Goal: Task Accomplishment & Management: Manage account settings

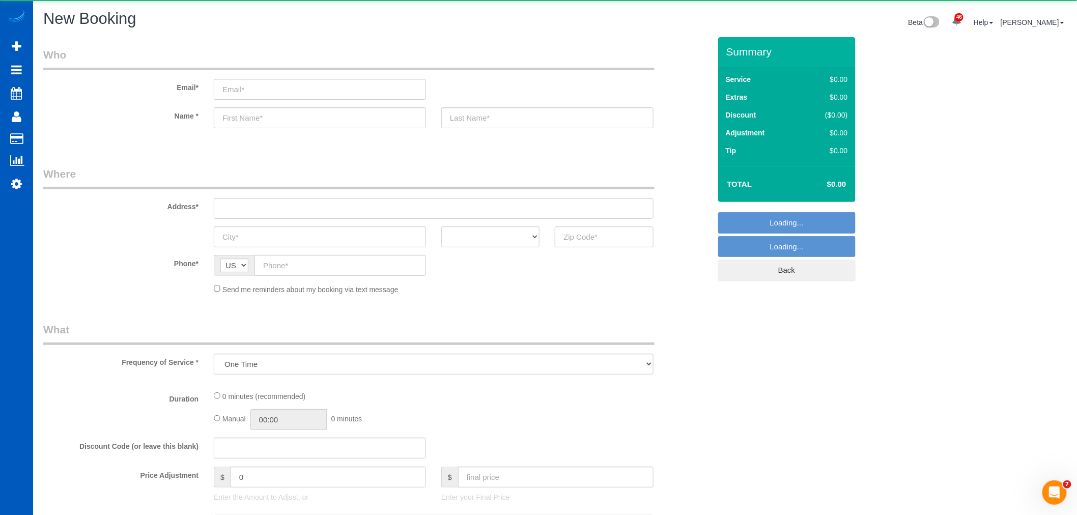
select select "object:29876"
select select "199"
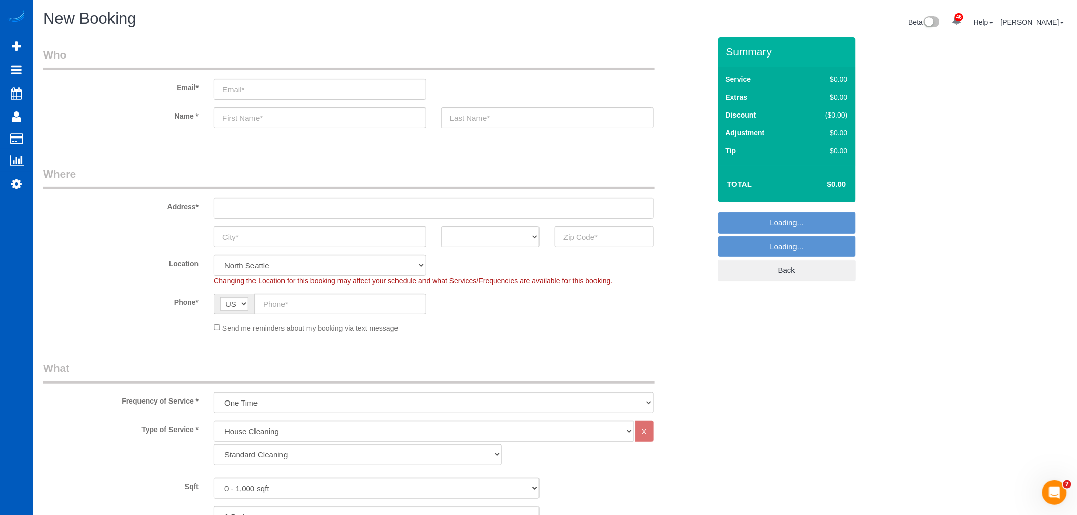
click at [281, 314] on sui-booking-location "Location North Seattle Atlanta GA Denver Everett Fort Worth TX Las Vegas Main D…" at bounding box center [376, 294] width 667 height 78
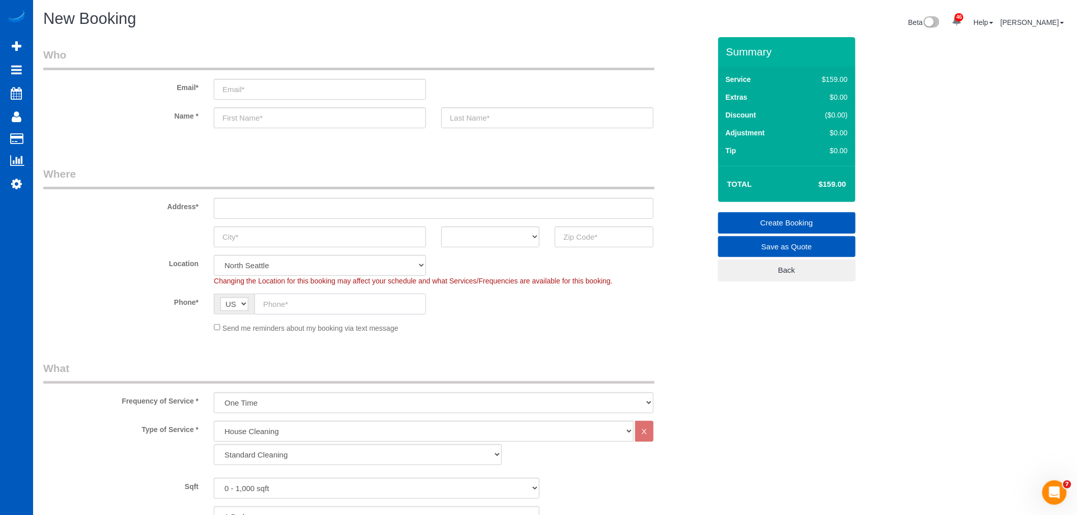
click at [278, 309] on input "text" at bounding box center [339, 304] width 171 height 21
click at [309, 308] on input "text" at bounding box center [339, 304] width 171 height 21
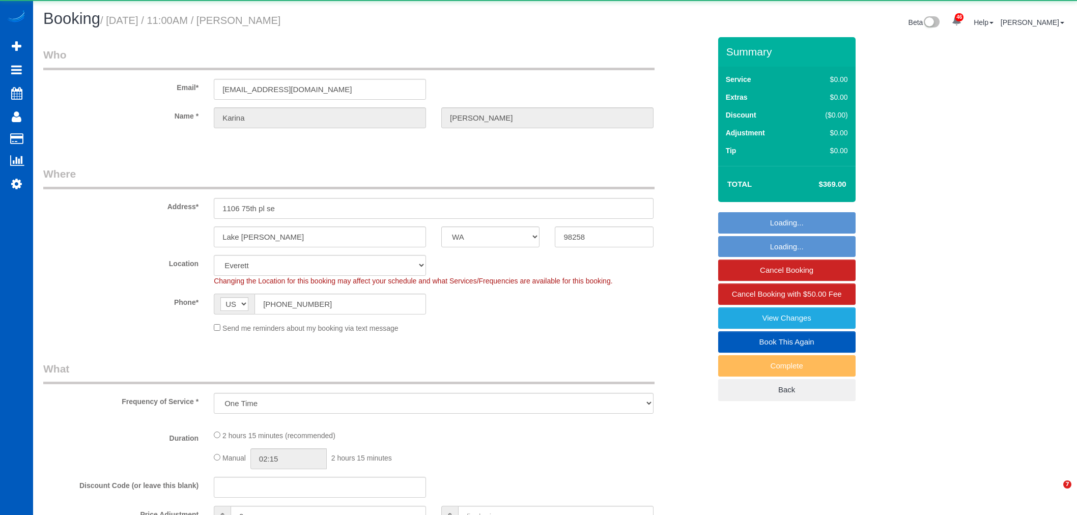
select select "WA"
select select "string:fspay-d8d770b2-e413-49e3-9502-cd5941d4059c"
select select "object:10822"
select select "199"
select select "2001"
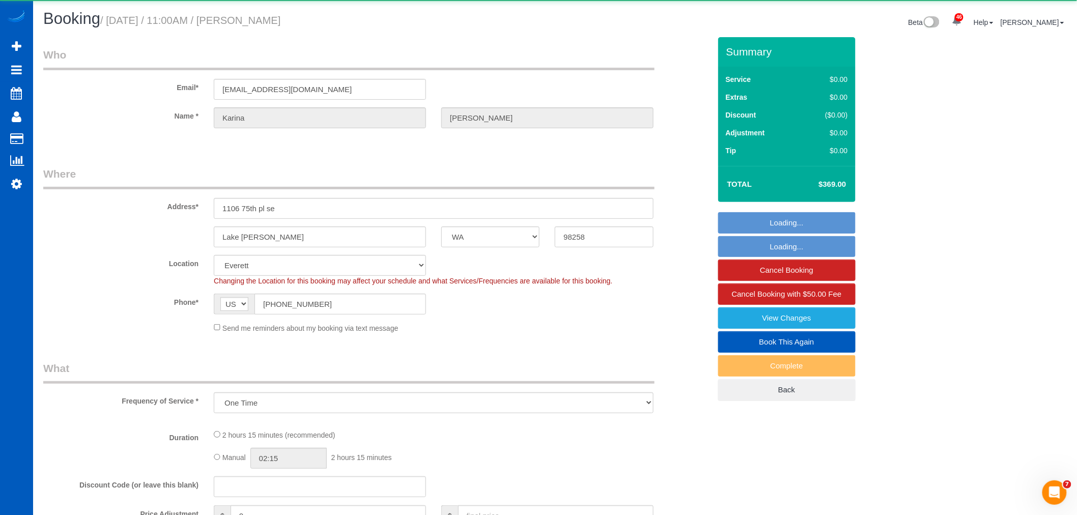
select select "3"
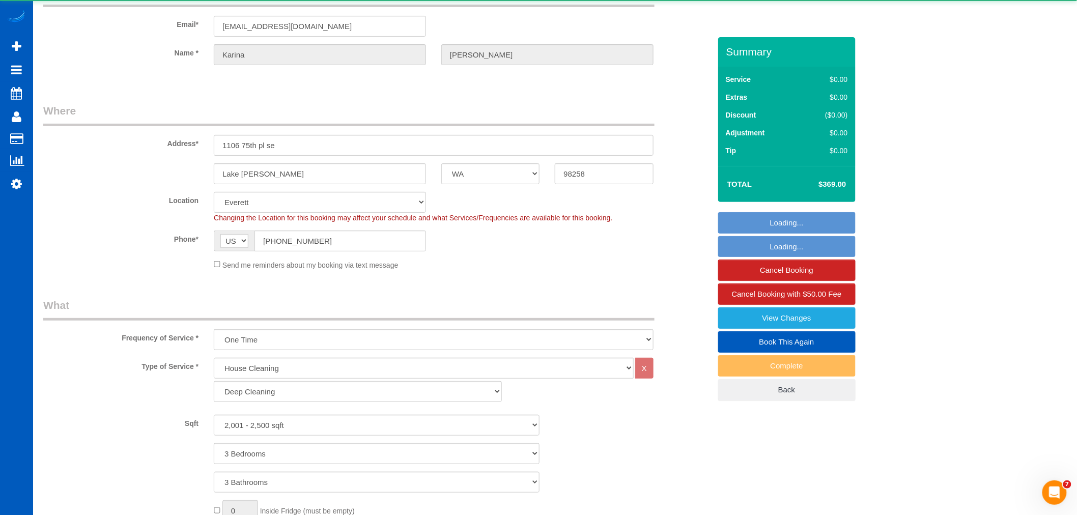
select select "spot152"
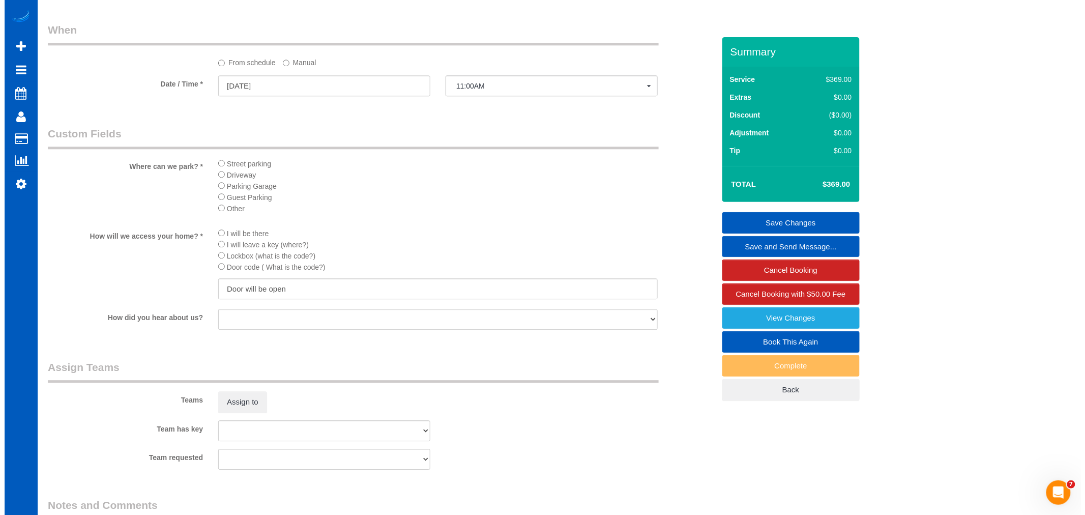
scroll to position [1244, 0]
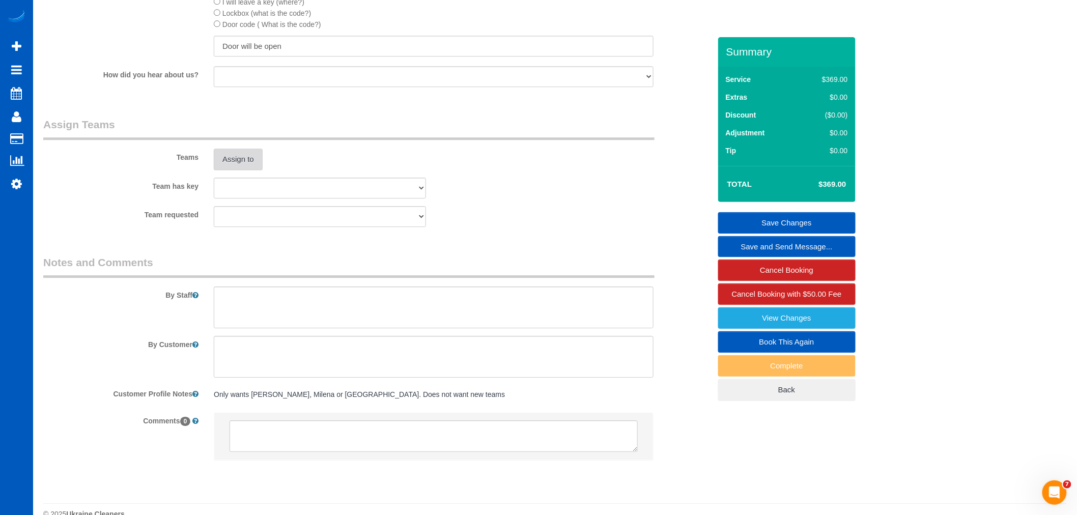
click at [238, 170] on button "Assign to" at bounding box center [238, 159] width 49 height 21
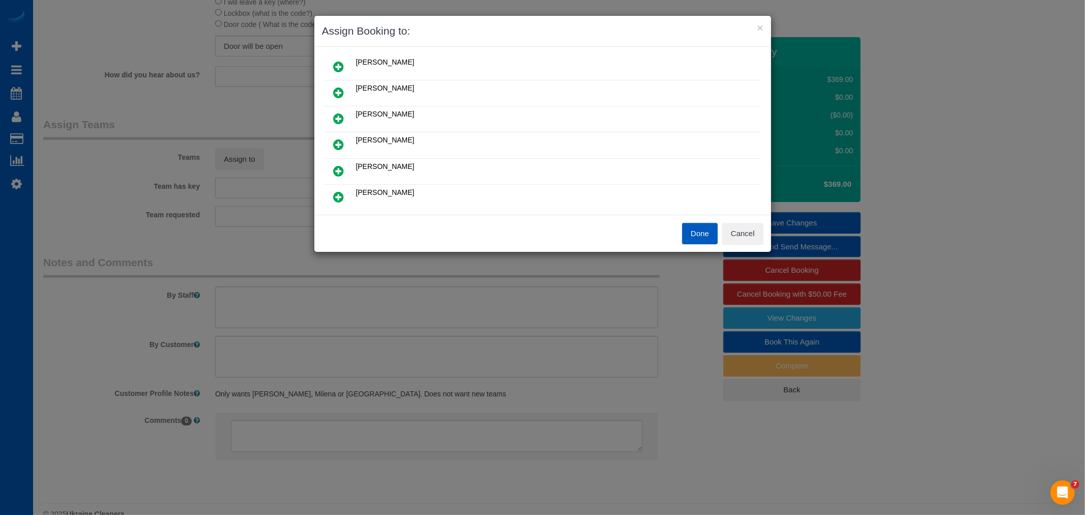
scroll to position [0, 0]
click at [334, 173] on icon at bounding box center [339, 175] width 11 height 12
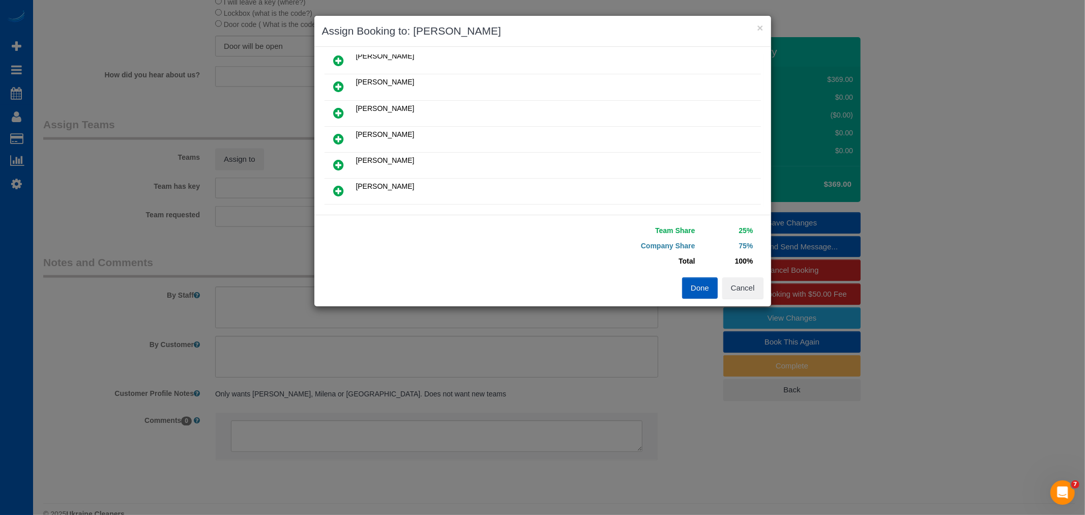
click at [342, 139] on icon at bounding box center [339, 139] width 11 height 12
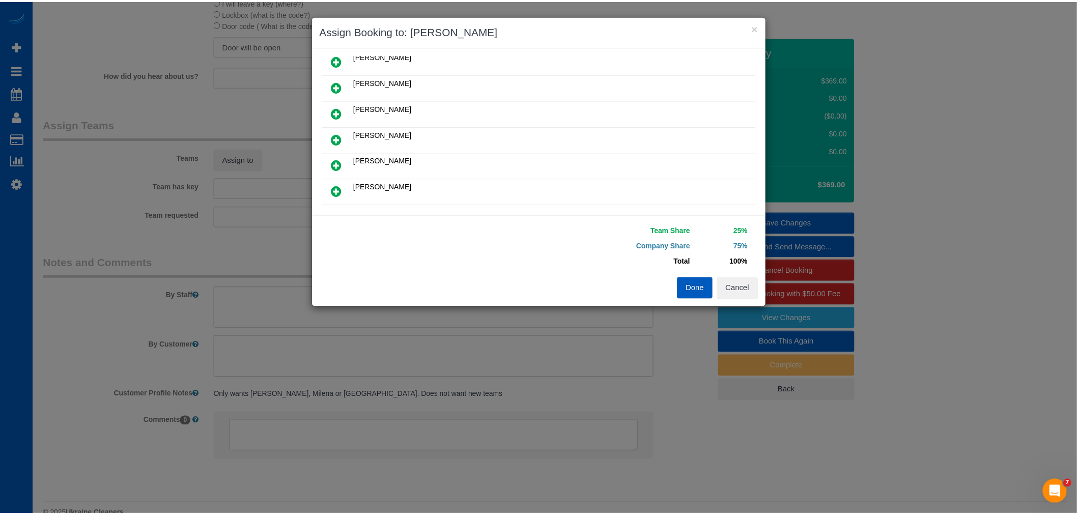
scroll to position [138, 0]
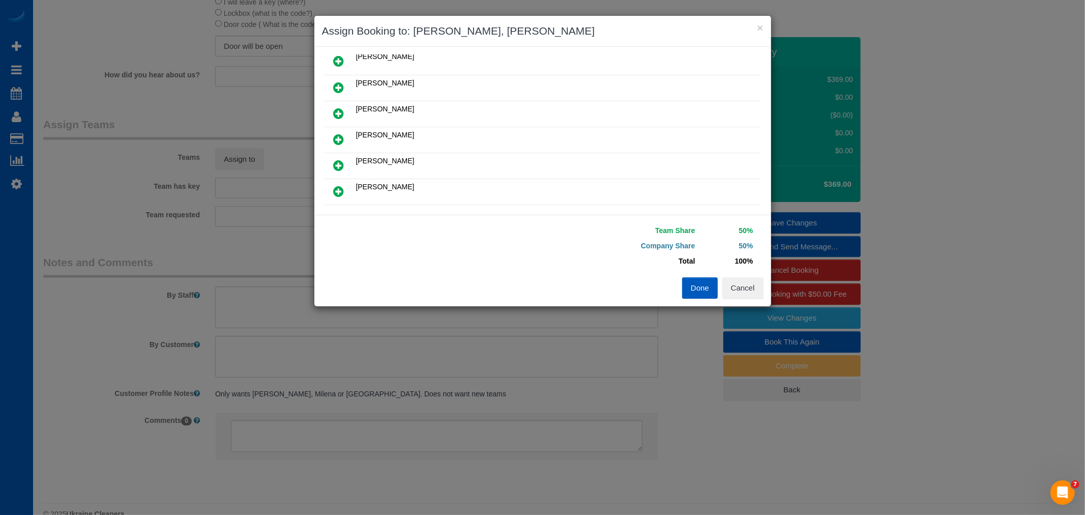
click at [692, 290] on button "Done" at bounding box center [700, 287] width 36 height 21
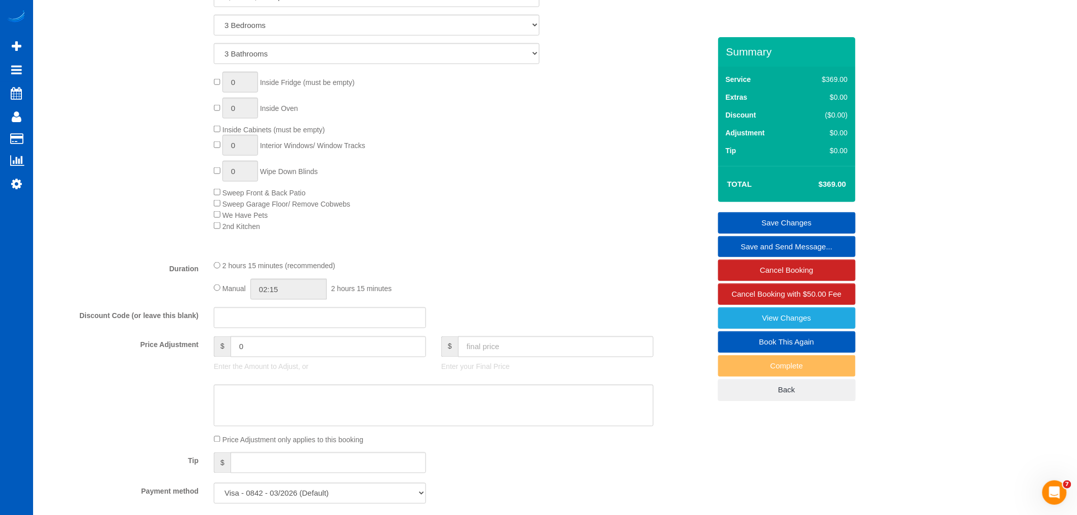
scroll to position [509, 0]
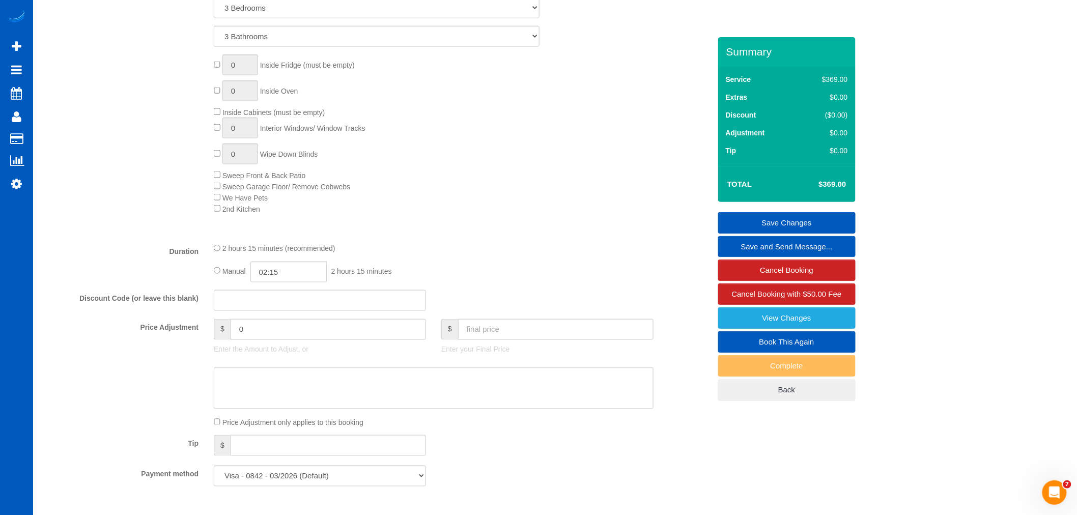
click at [332, 277] on div "Manual 02:15 2 hours 15 minutes" at bounding box center [434, 272] width 440 height 21
click at [313, 276] on input "02:15" at bounding box center [288, 272] width 76 height 21
type input "03:30"
click at [280, 327] on li "03:30" at bounding box center [277, 331] width 45 height 13
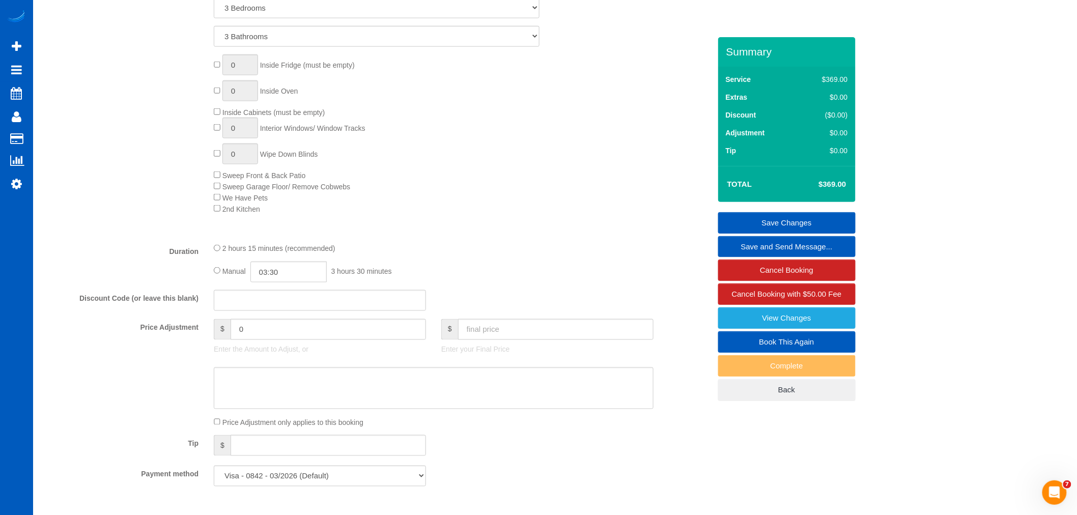
select select "spot165"
click at [424, 270] on div "Manual 03:30 3 hours 30 minutes" at bounding box center [434, 272] width 440 height 21
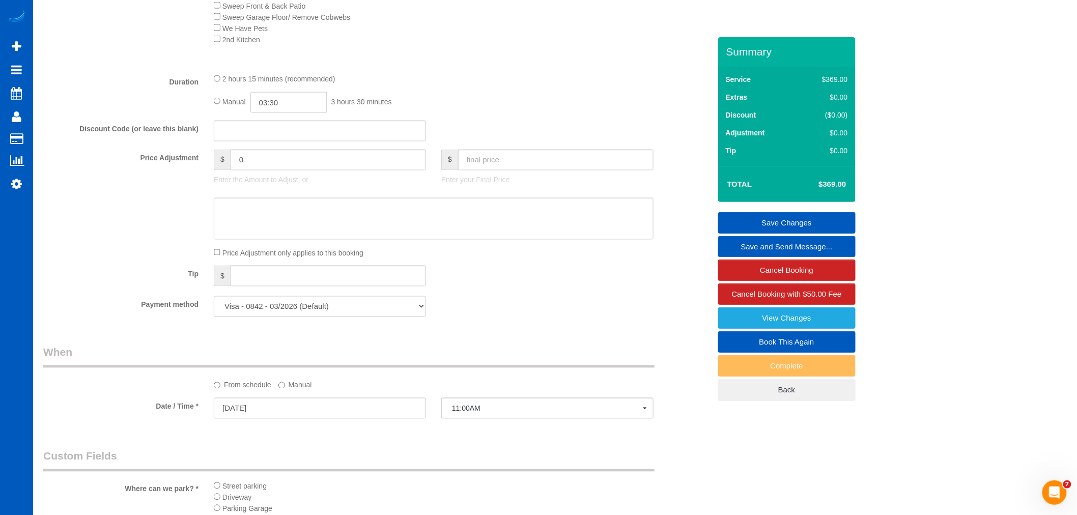
scroll to position [565, 0]
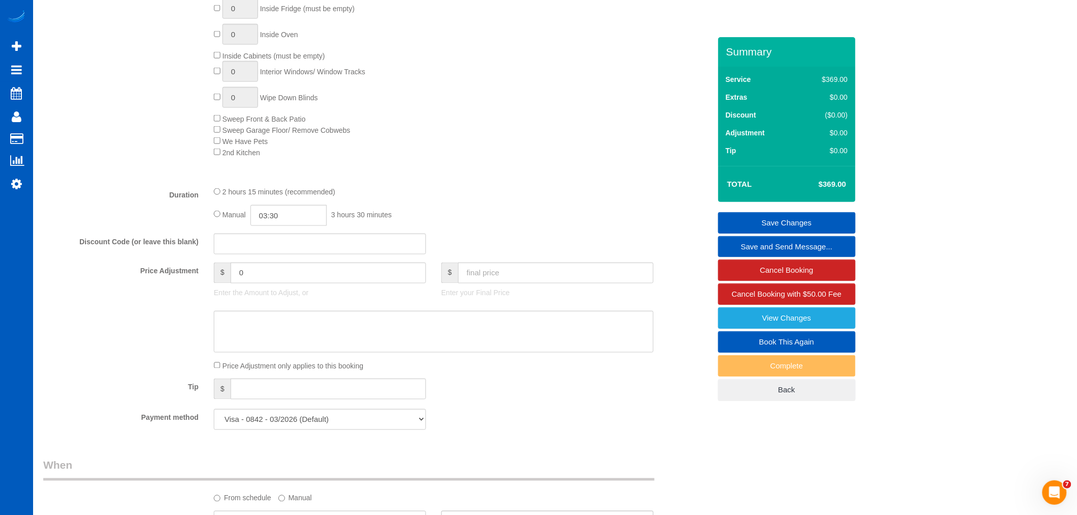
click at [523, 226] on div "Manual 03:30 3 hours 30 minutes" at bounding box center [434, 215] width 440 height 21
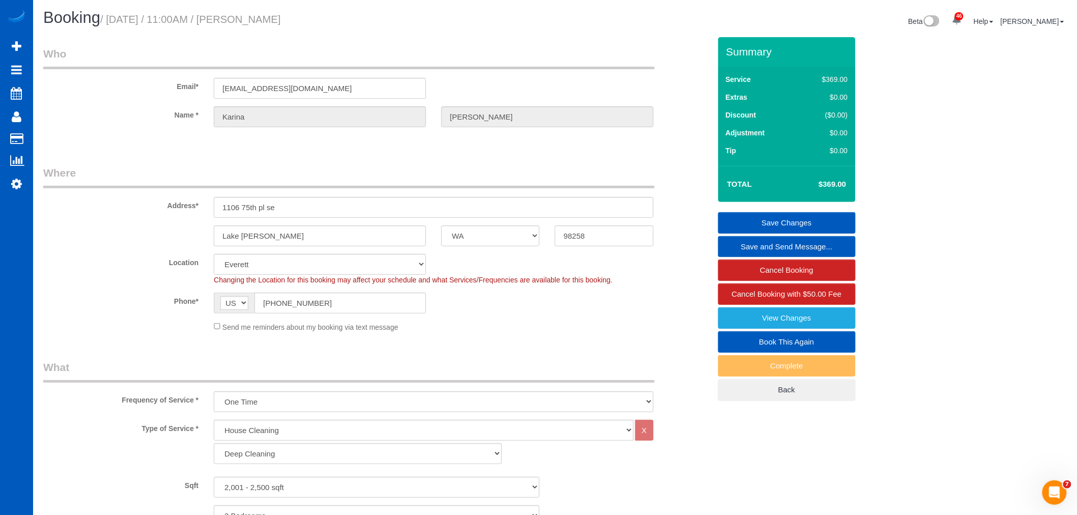
scroll to position [0, 0]
click at [805, 222] on link "Save Changes" at bounding box center [786, 222] width 137 height 21
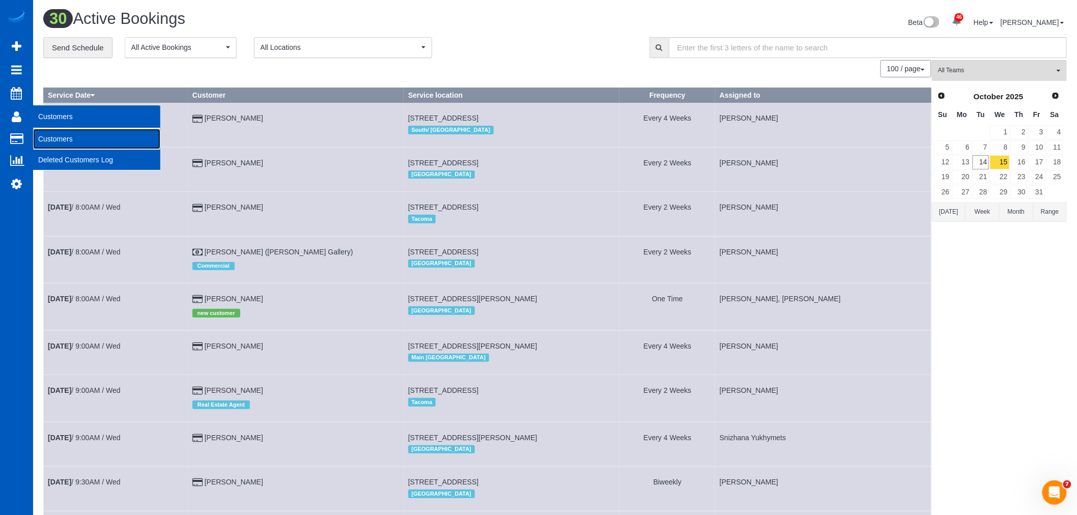
click at [98, 134] on link "Customers" at bounding box center [96, 139] width 127 height 20
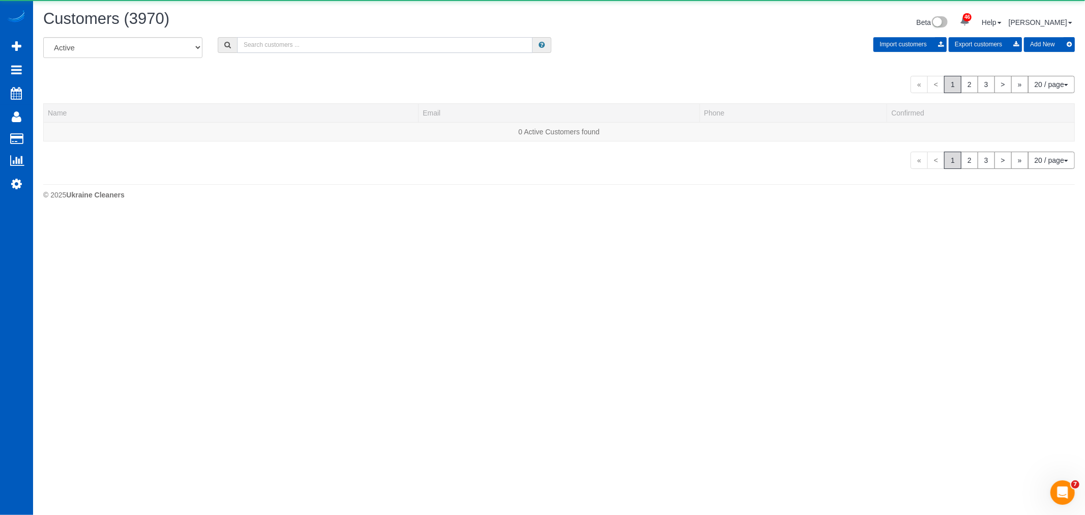
click at [293, 52] on input "text" at bounding box center [385, 45] width 296 height 16
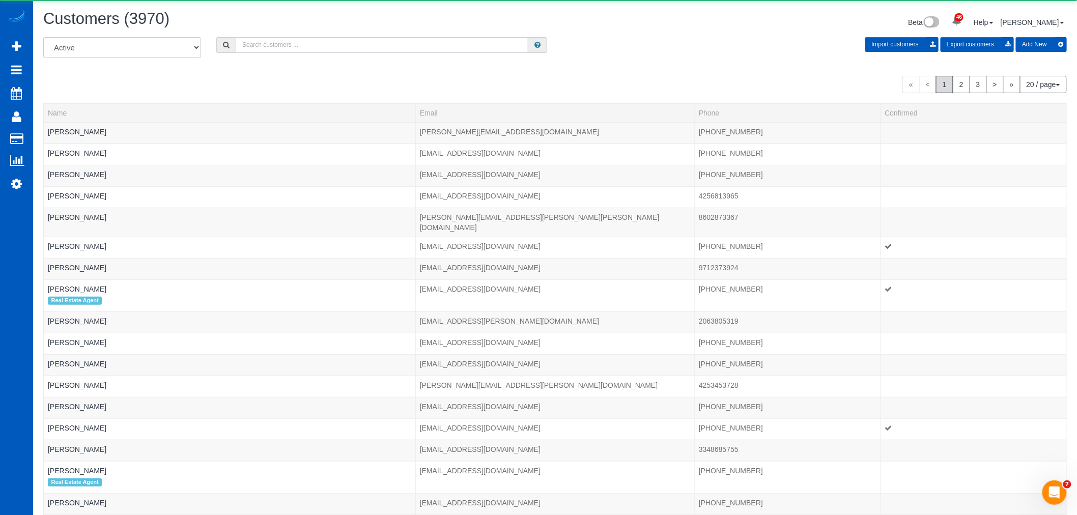
click at [293, 51] on input "text" at bounding box center [382, 45] width 293 height 16
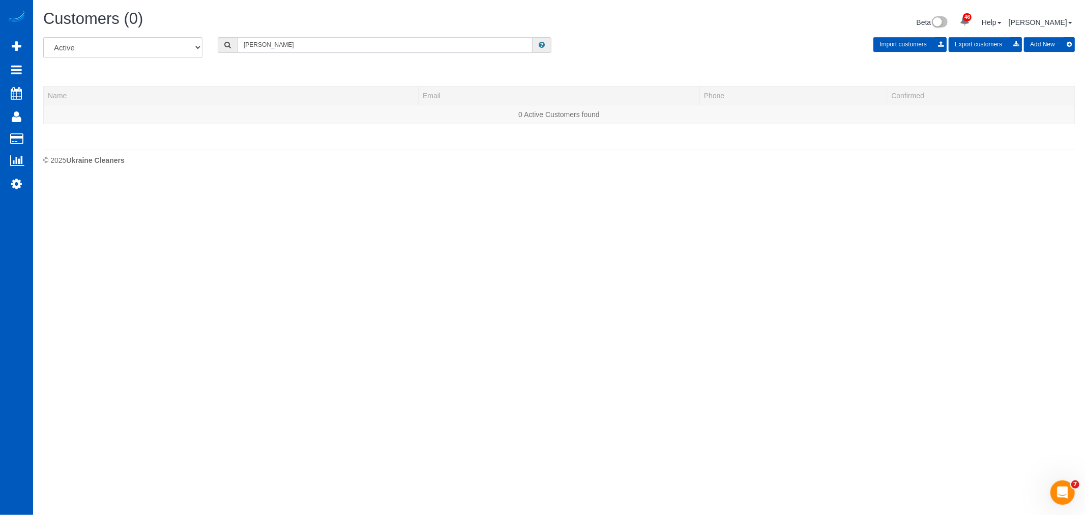
click at [257, 44] on input "[PERSON_NAME]" at bounding box center [385, 45] width 296 height 16
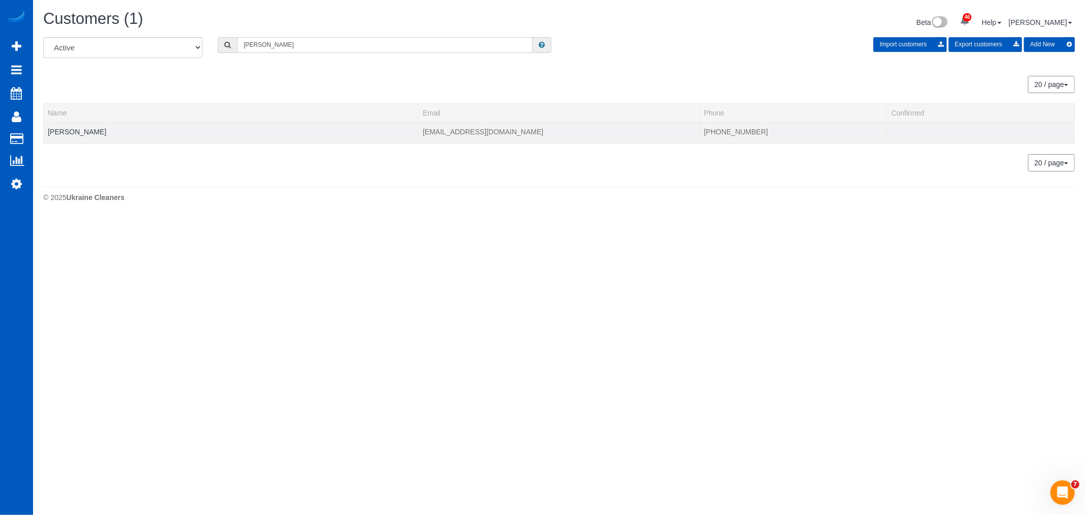
type input "[PERSON_NAME]"
click at [89, 136] on td "[PERSON_NAME]" at bounding box center [231, 132] width 375 height 21
click at [90, 130] on link "[PERSON_NAME]" at bounding box center [77, 132] width 59 height 8
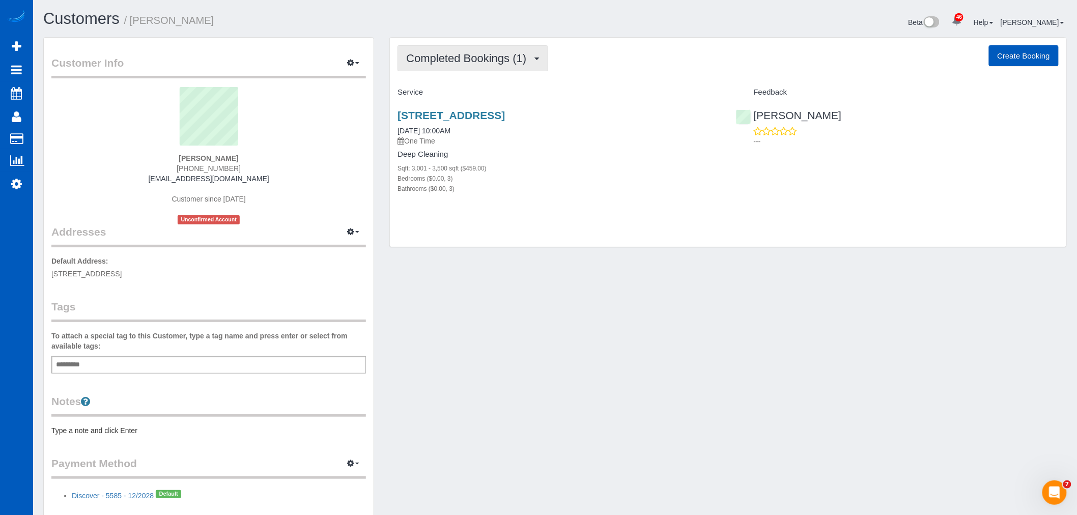
drag, startPoint x: 447, startPoint y: 49, endPoint x: 450, endPoint y: 56, distance: 7.3
click at [447, 49] on button "Completed Bookings (1)" at bounding box center [472, 58] width 151 height 26
click at [455, 95] on link "Upcoming Bookings (1)" at bounding box center [451, 95] width 106 height 13
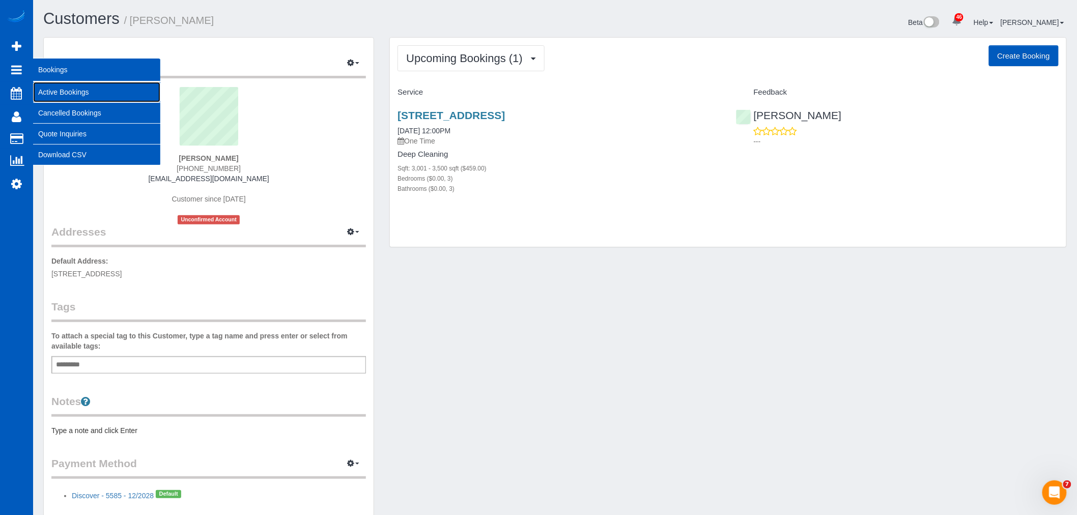
click at [63, 90] on link "Active Bookings" at bounding box center [96, 92] width 127 height 20
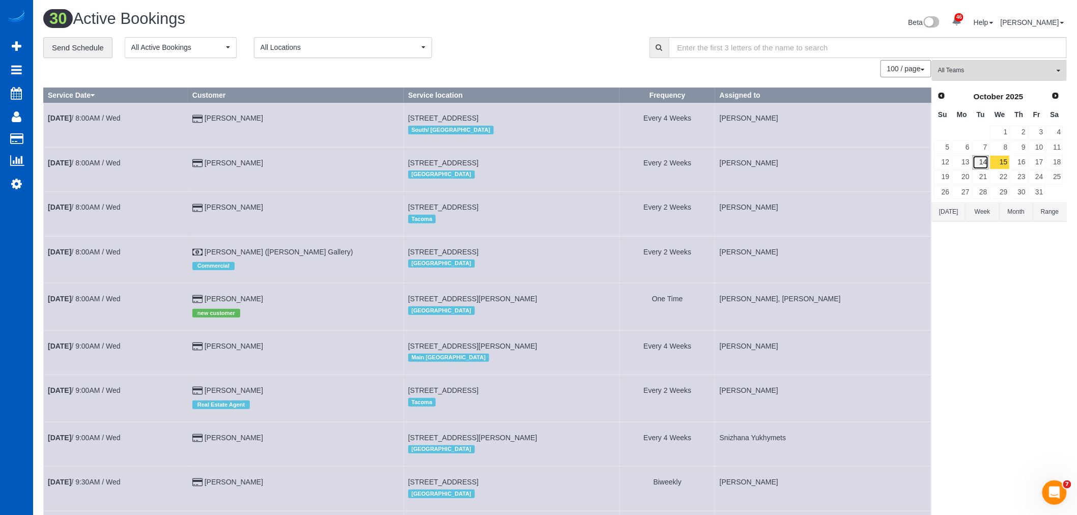
click at [980, 164] on link "14" at bounding box center [980, 162] width 17 height 14
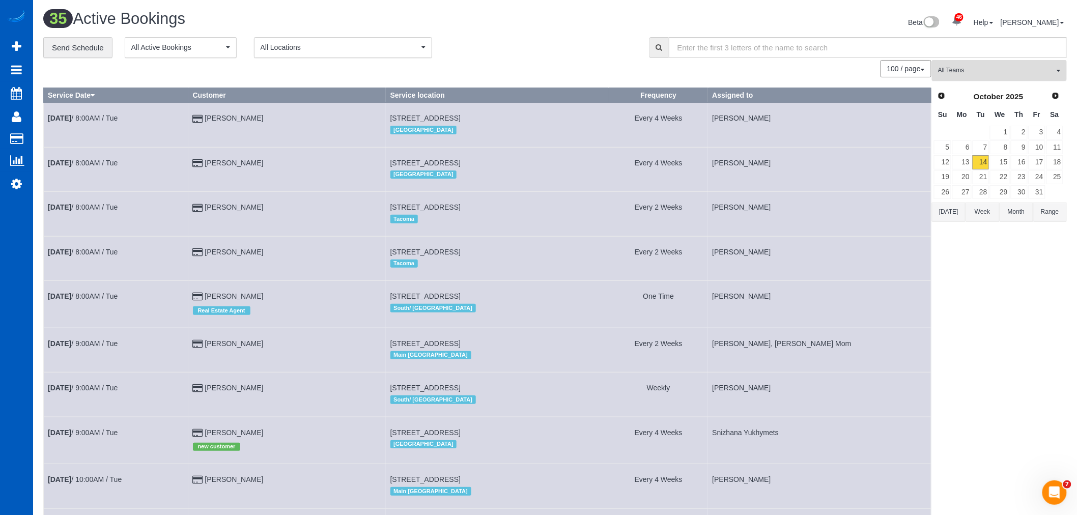
click at [963, 68] on span "All Teams" at bounding box center [996, 70] width 116 height 9
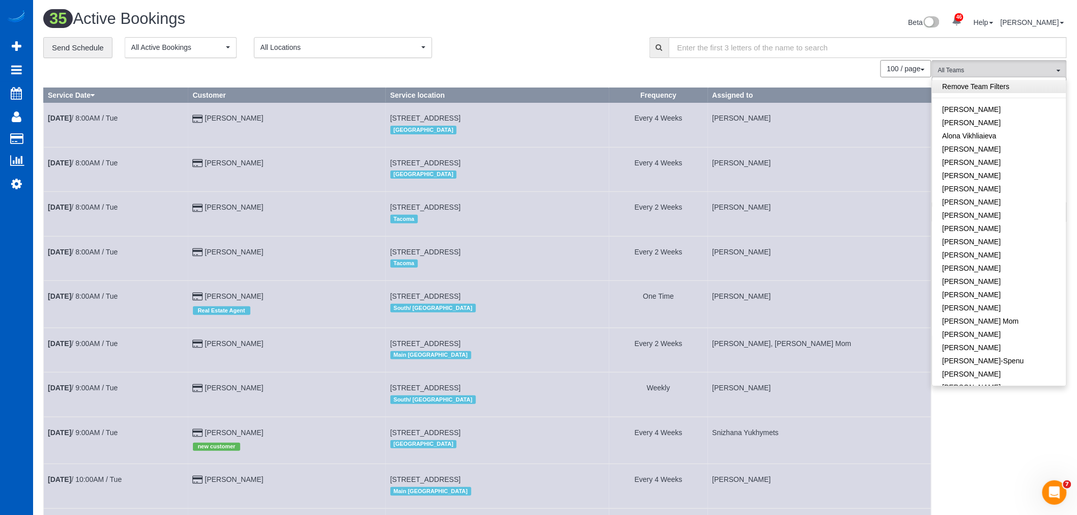
click at [971, 82] on link "Remove Team Filters" at bounding box center [999, 86] width 134 height 13
click at [984, 191] on link "[PERSON_NAME]-Spenu" at bounding box center [999, 191] width 134 height 13
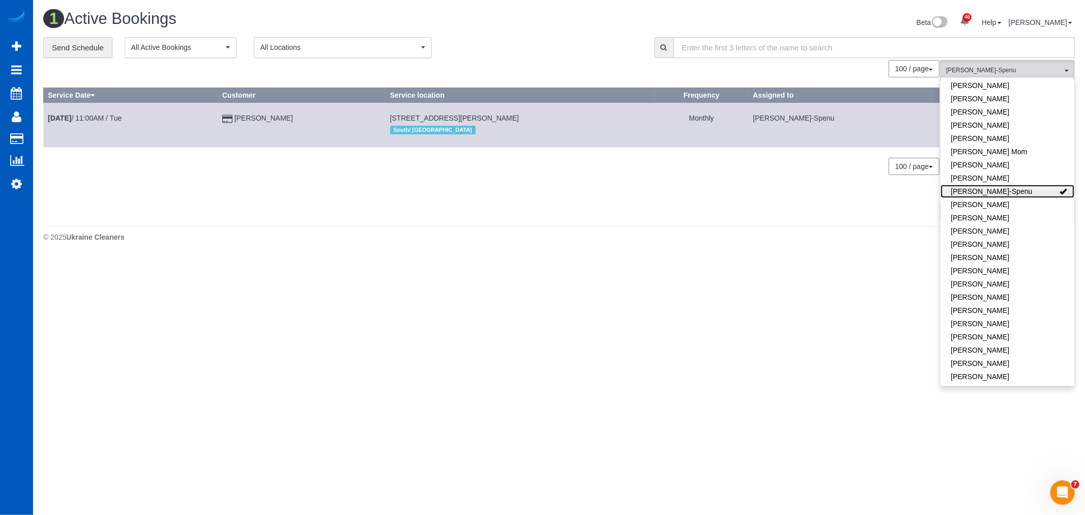
click at [1013, 191] on link "[PERSON_NAME]-Spenu" at bounding box center [1008, 191] width 134 height 13
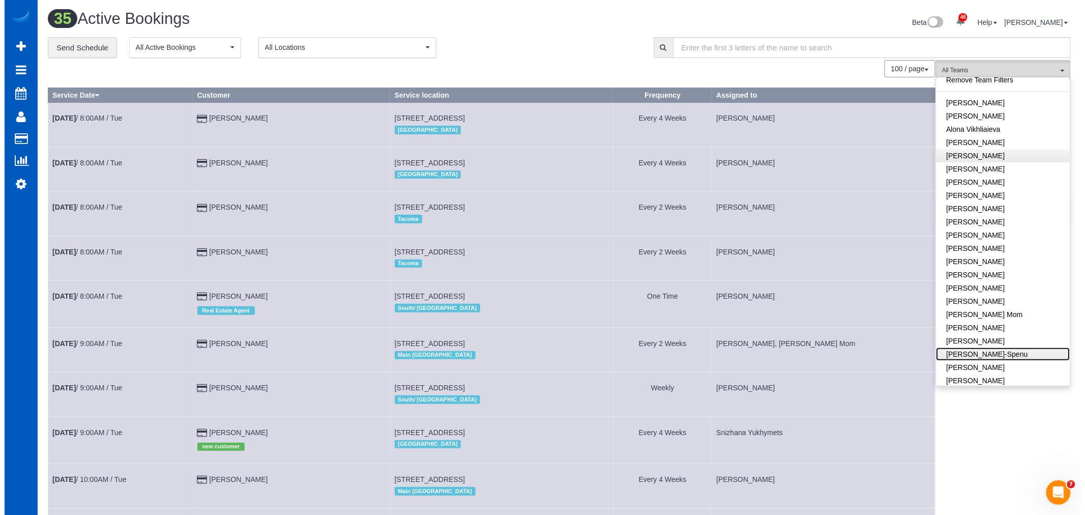
scroll to position [0, 0]
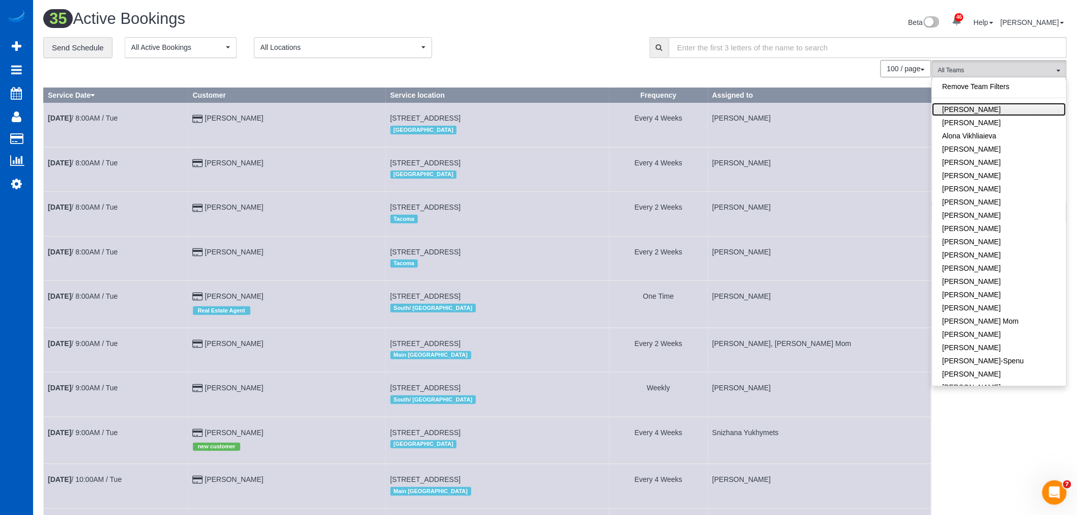
click at [995, 106] on link "[PERSON_NAME]" at bounding box center [999, 109] width 134 height 13
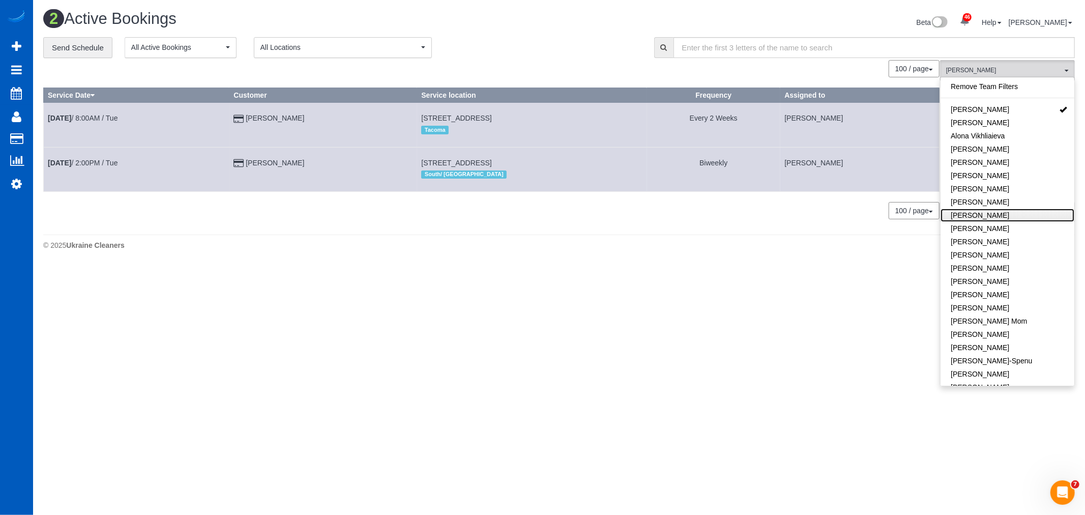
click at [1009, 214] on link "[PERSON_NAME]" at bounding box center [1008, 215] width 134 height 13
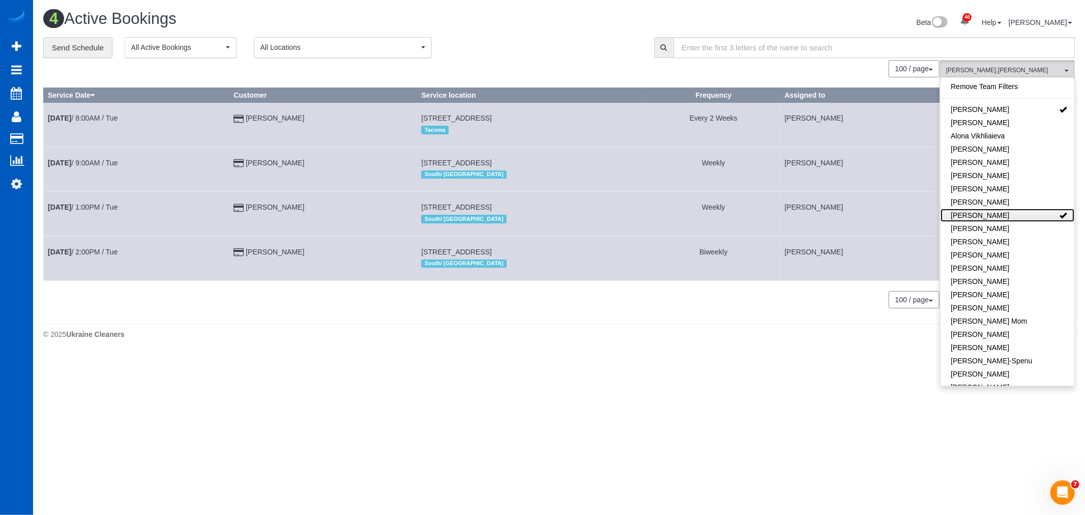
click at [1009, 214] on link "[PERSON_NAME]" at bounding box center [1008, 215] width 134 height 13
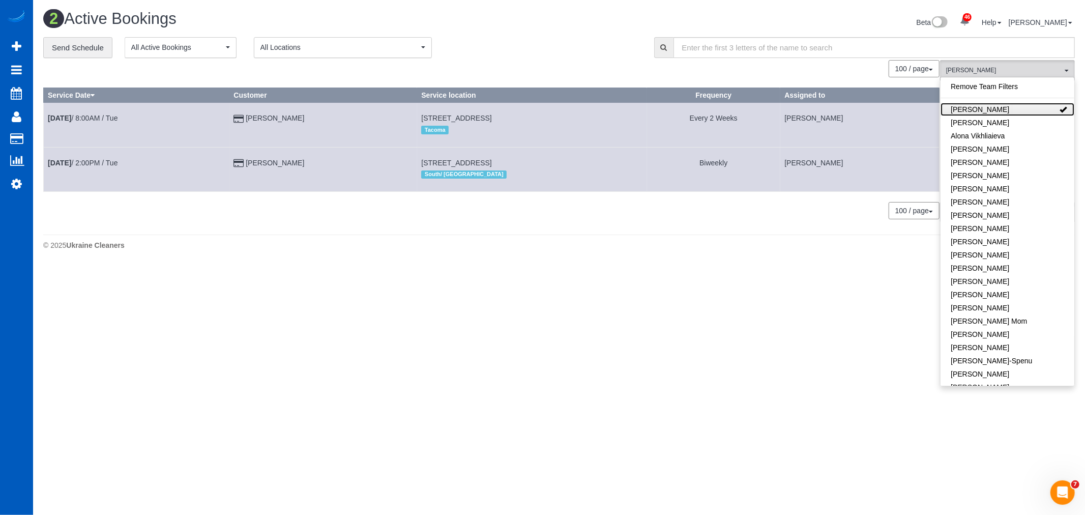
click at [1022, 113] on link "[PERSON_NAME]" at bounding box center [1008, 109] width 134 height 13
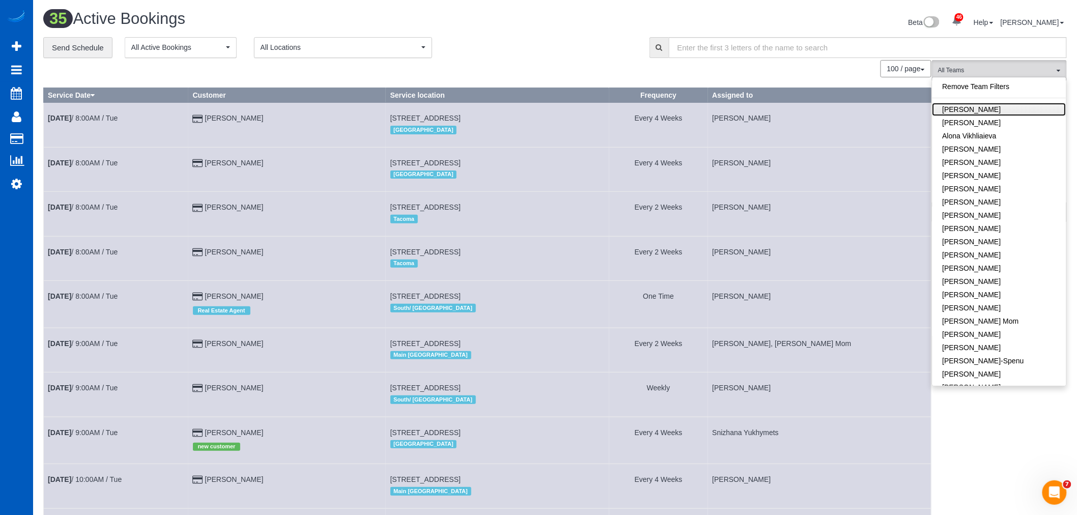
click at [994, 107] on link "[PERSON_NAME]" at bounding box center [999, 109] width 134 height 13
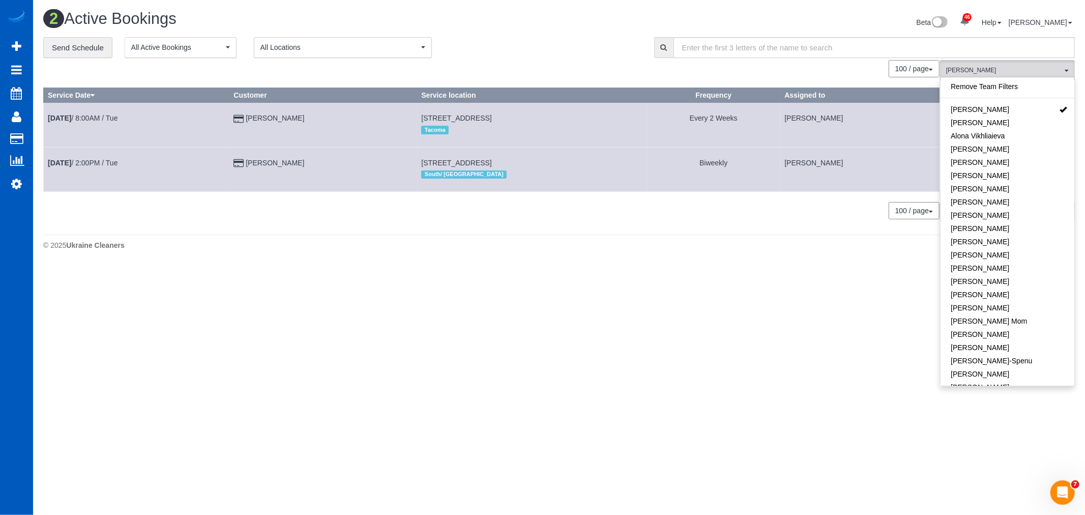
click at [401, 356] on body "46 Beta Your Notifications You have 0 alerts × You have 2 to charge for [DATE] …" at bounding box center [542, 257] width 1085 height 515
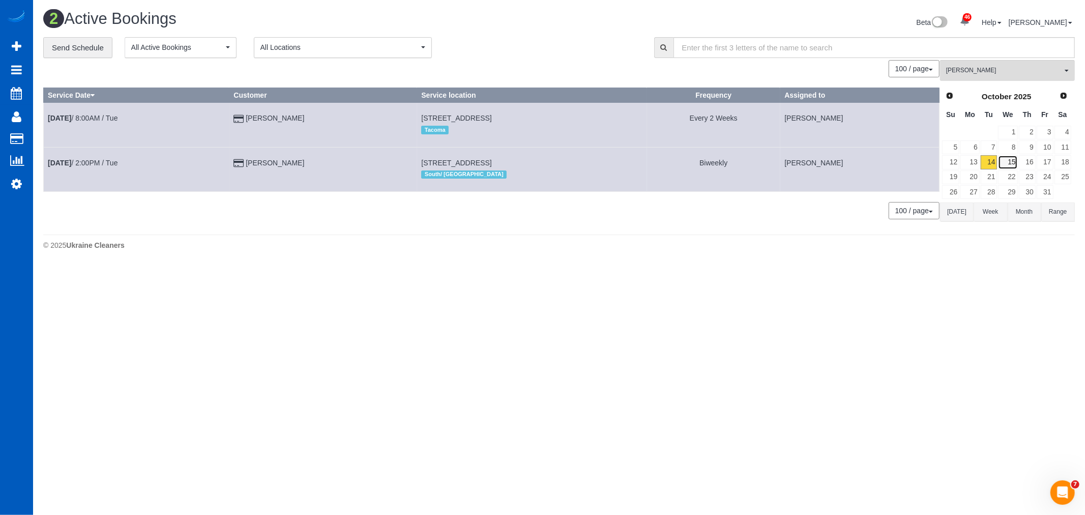
click at [1014, 161] on link "15" at bounding box center [1007, 162] width 19 height 14
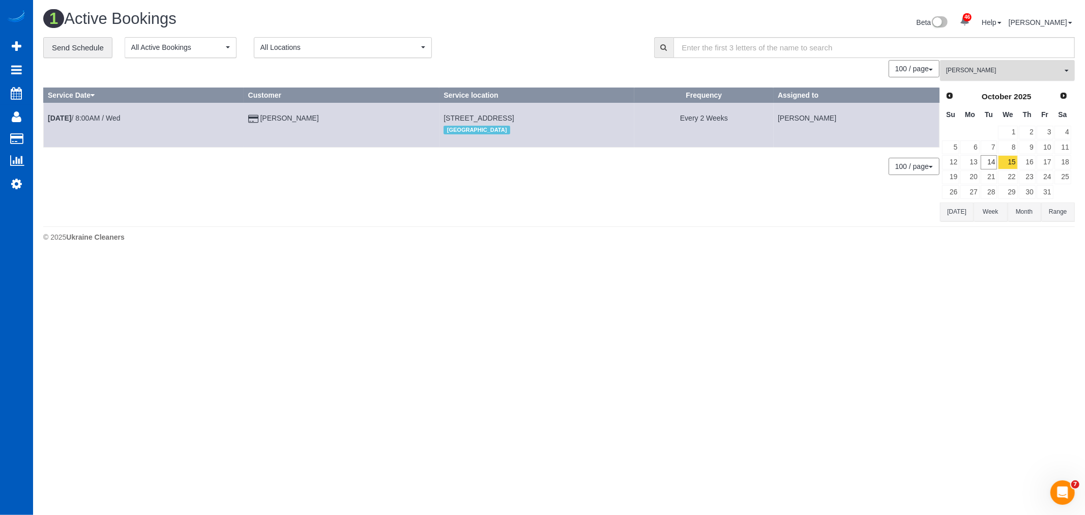
click at [990, 77] on button "[PERSON_NAME] All Teams" at bounding box center [1007, 70] width 135 height 21
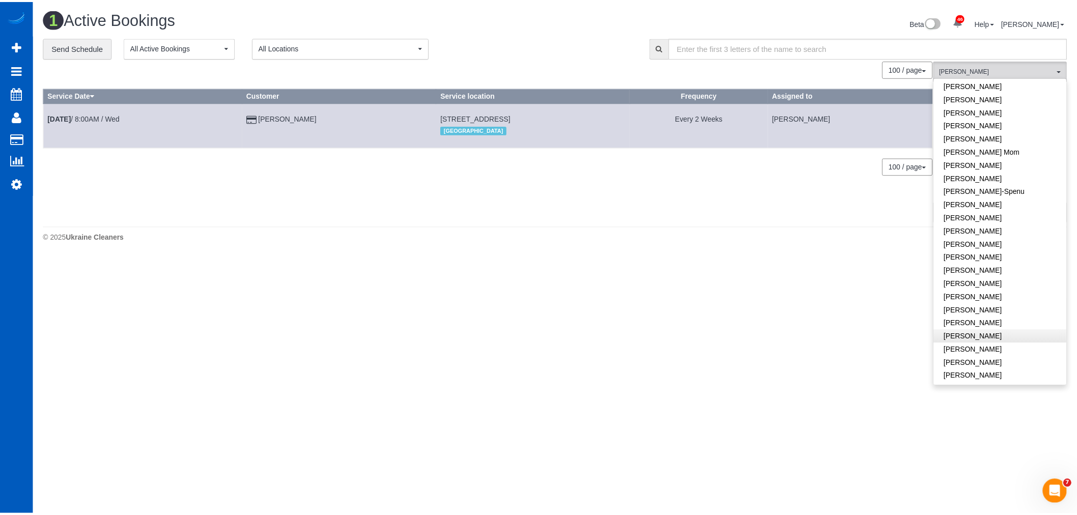
scroll to position [113, 0]
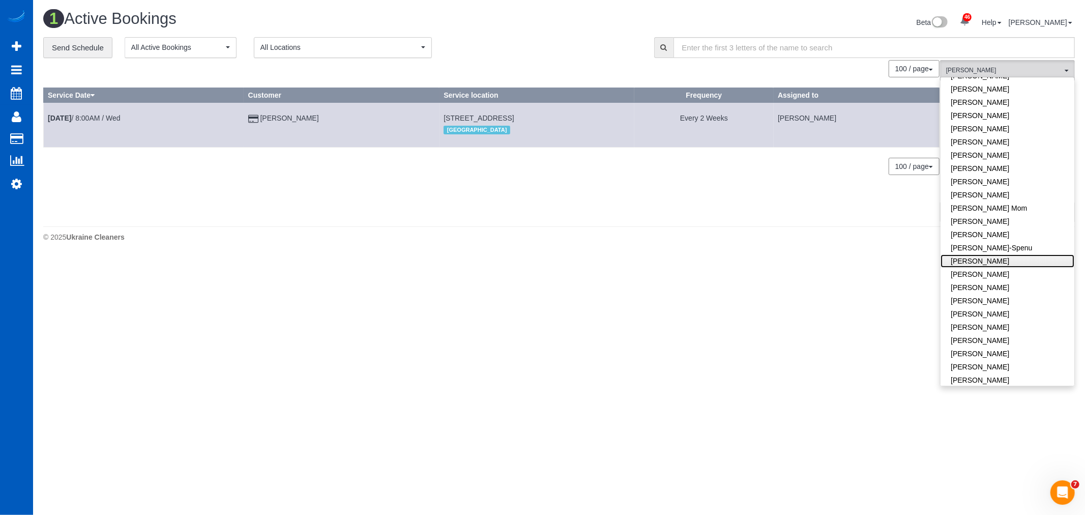
click at [1010, 254] on link "[PERSON_NAME]" at bounding box center [1008, 260] width 134 height 13
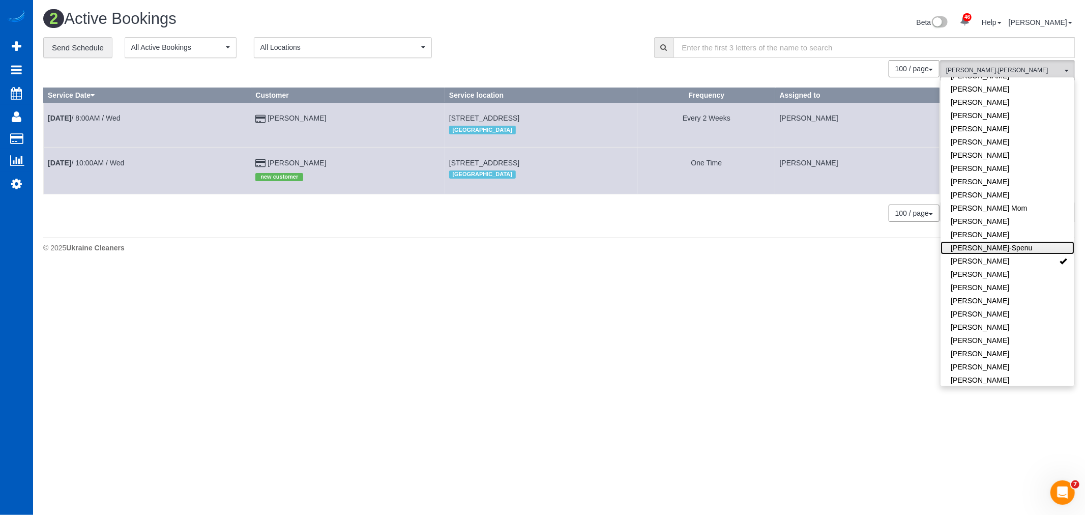
click at [1010, 252] on link "[PERSON_NAME]-Spenu" at bounding box center [1008, 247] width 134 height 13
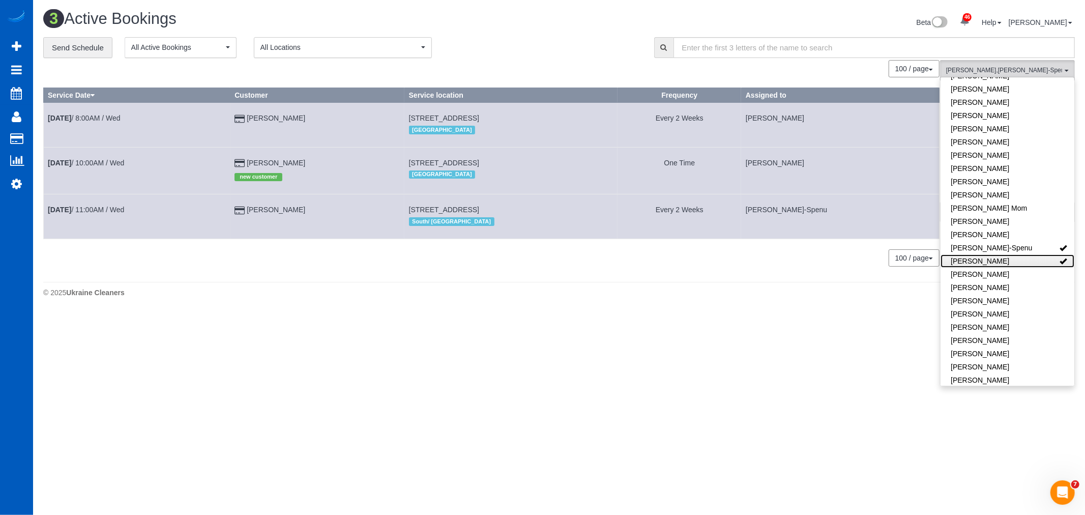
click at [1011, 257] on link "[PERSON_NAME]" at bounding box center [1008, 260] width 134 height 13
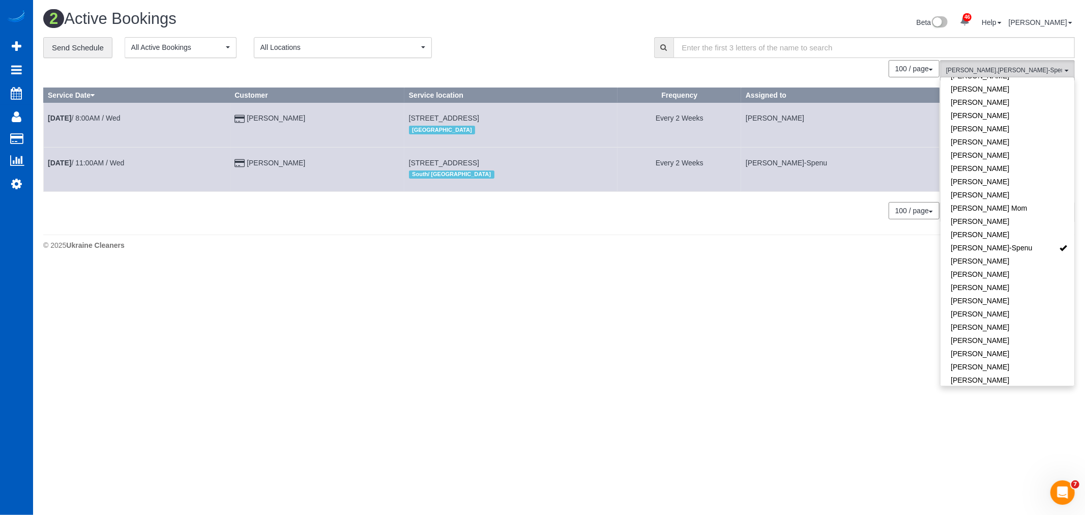
click at [79, 158] on td "[DATE] 11:00AM / Wed" at bounding box center [137, 169] width 187 height 44
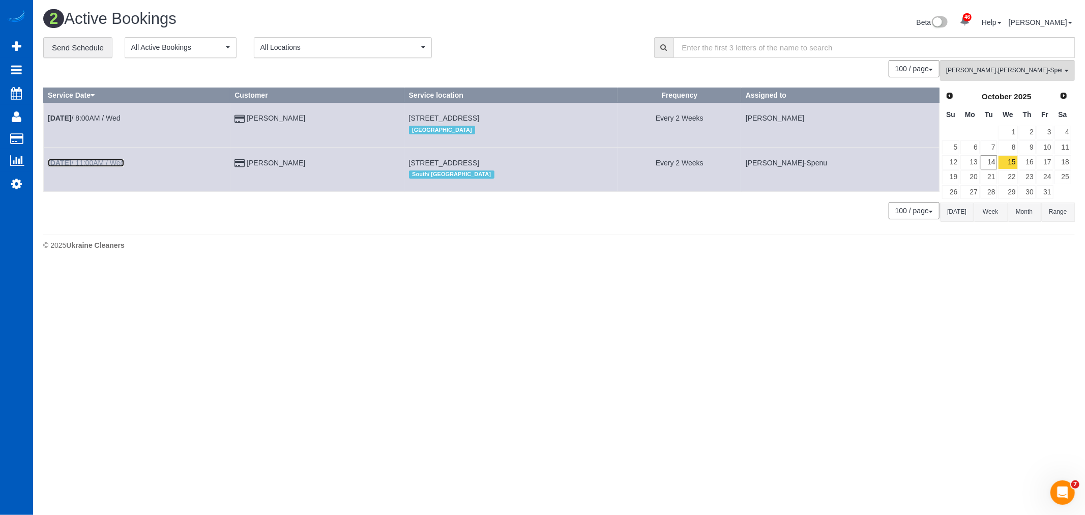
click at [80, 160] on link "[DATE] 11:00AM / Wed" at bounding box center [86, 163] width 76 height 8
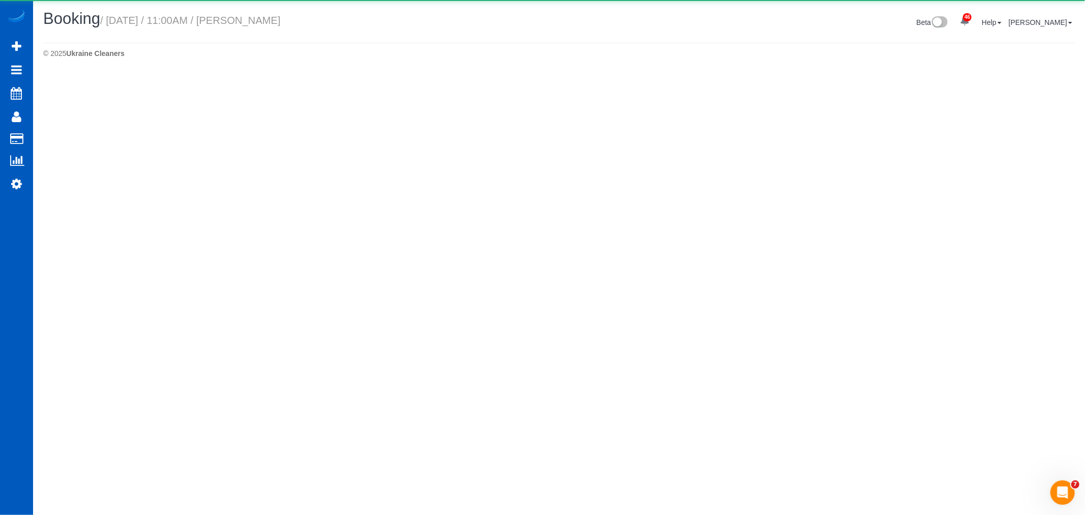
select select "WA"
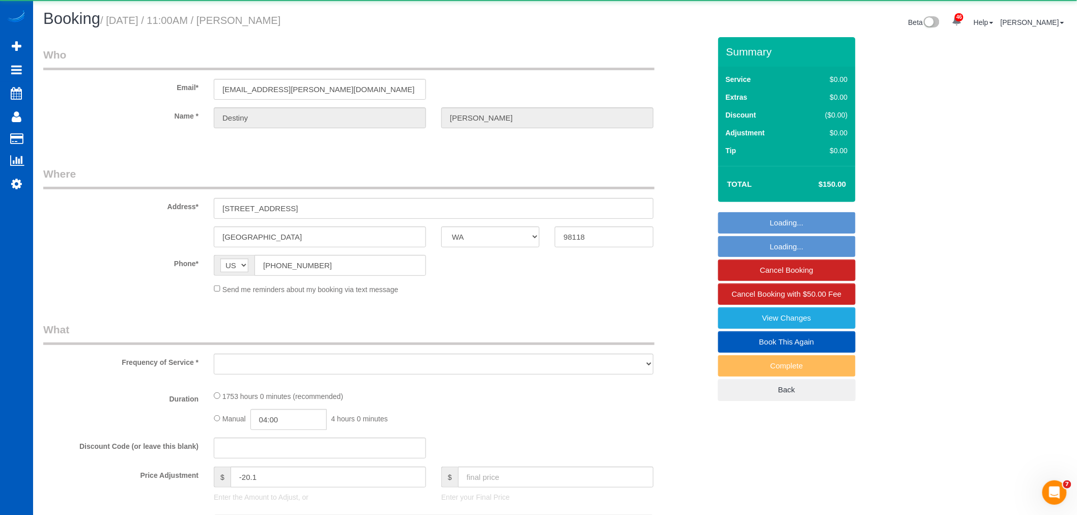
select select "string:fspay-4ceeb5c4-9af5-4abf-a86d-b5c5c7219d4c"
select select "1001"
select select "3"
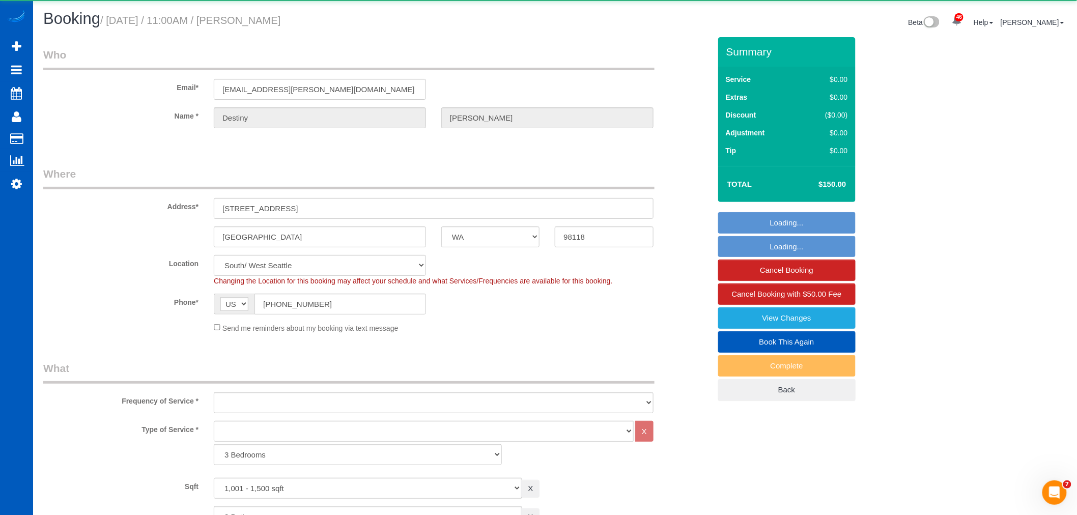
select select "object:16180"
select select "spot178"
select select "1001"
select select "3"
